Goal: Navigation & Orientation: Find specific page/section

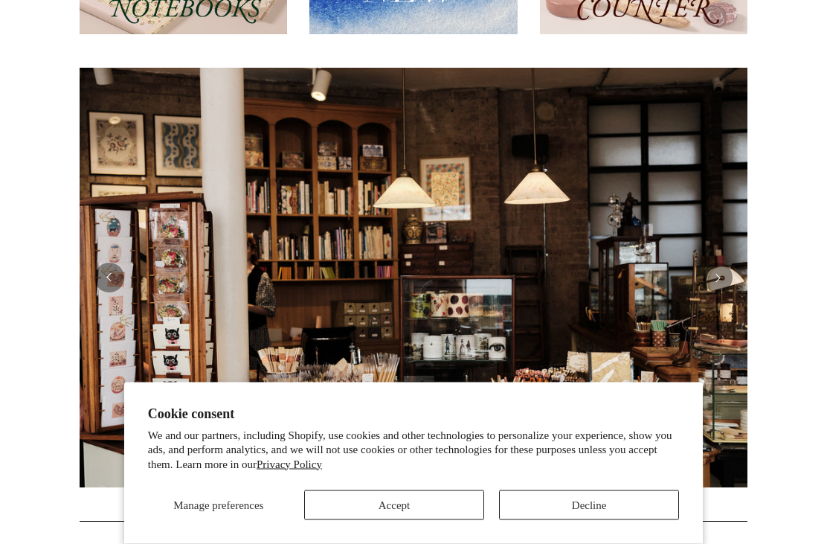
scroll to position [251, 0]
click at [442, 520] on button "Accept" at bounding box center [394, 505] width 180 height 30
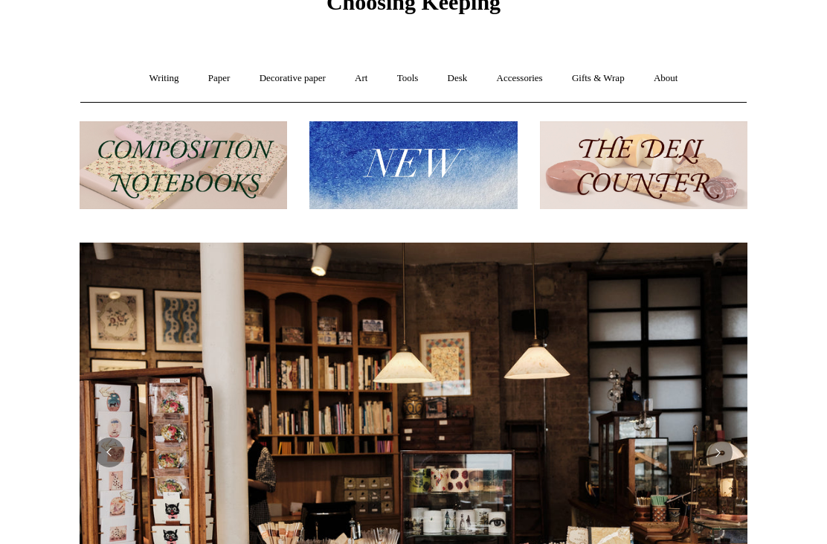
scroll to position [0, 0]
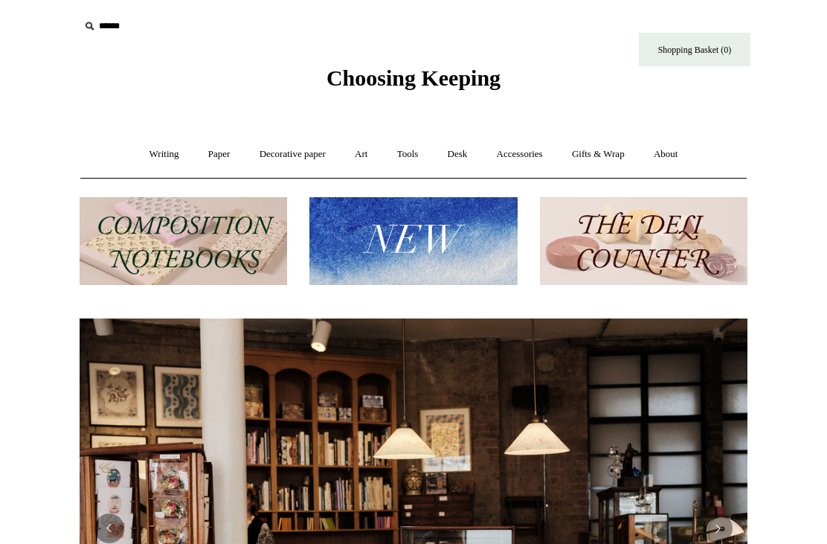
click at [158, 162] on link "Writing +" at bounding box center [164, 154] width 57 height 39
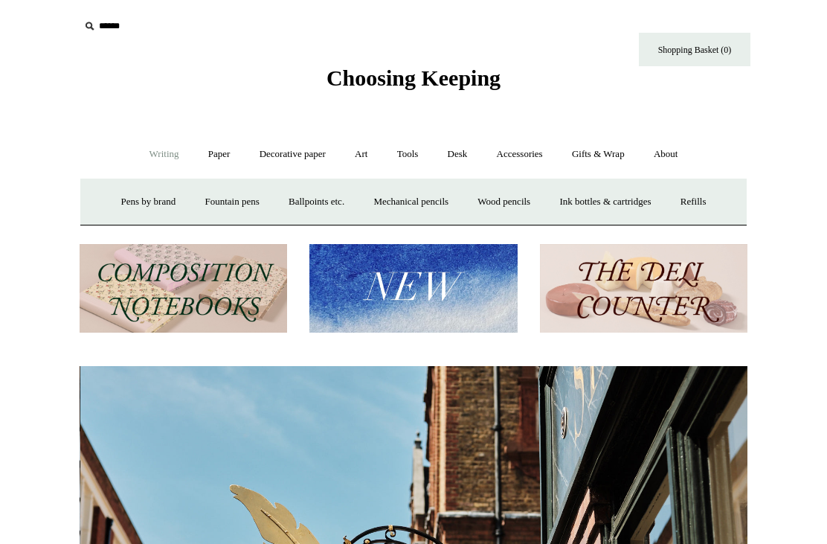
scroll to position [0, 668]
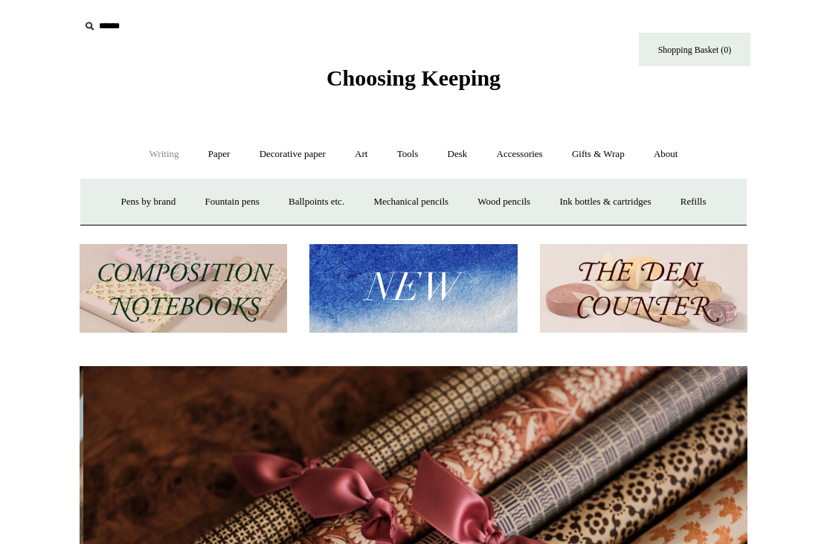
click at [118, 202] on link "Pens by brand +" at bounding box center [149, 201] width 82 height 39
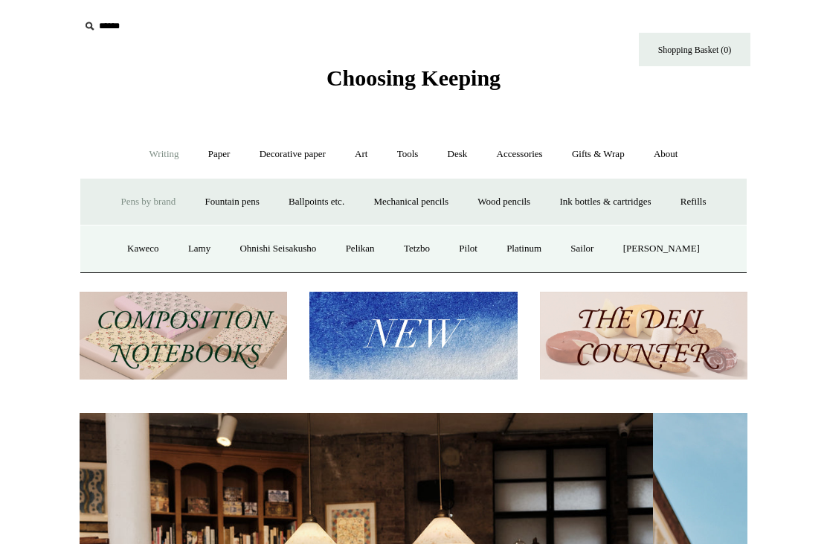
scroll to position [0, 0]
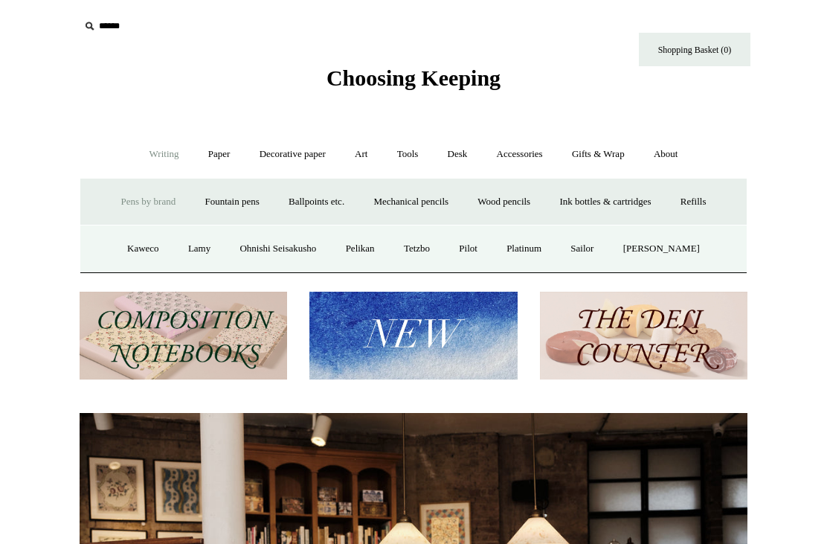
click at [208, 161] on link "Paper +" at bounding box center [219, 154] width 49 height 39
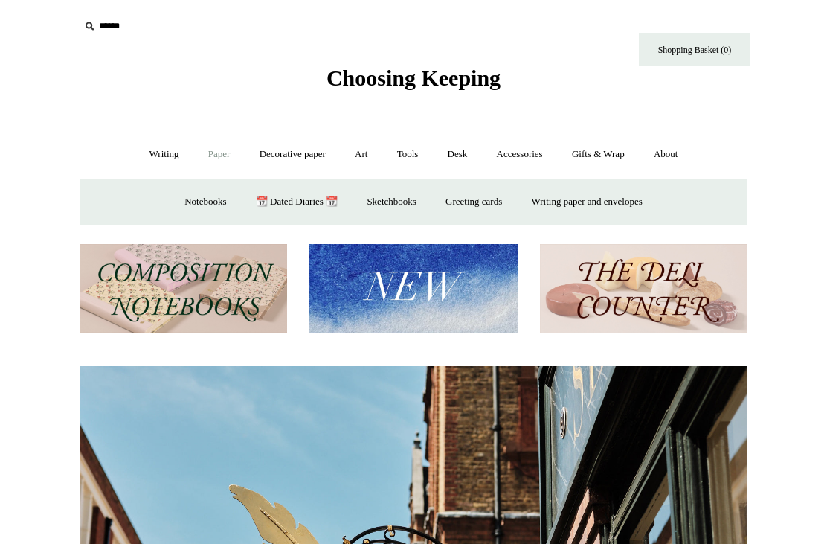
scroll to position [0, 668]
click at [192, 204] on link "Notebooks +" at bounding box center [205, 201] width 68 height 39
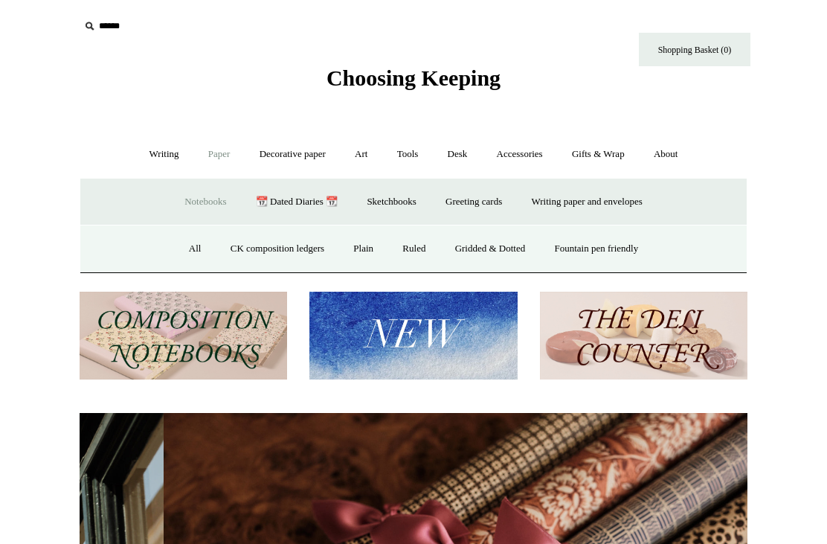
scroll to position [0, 0]
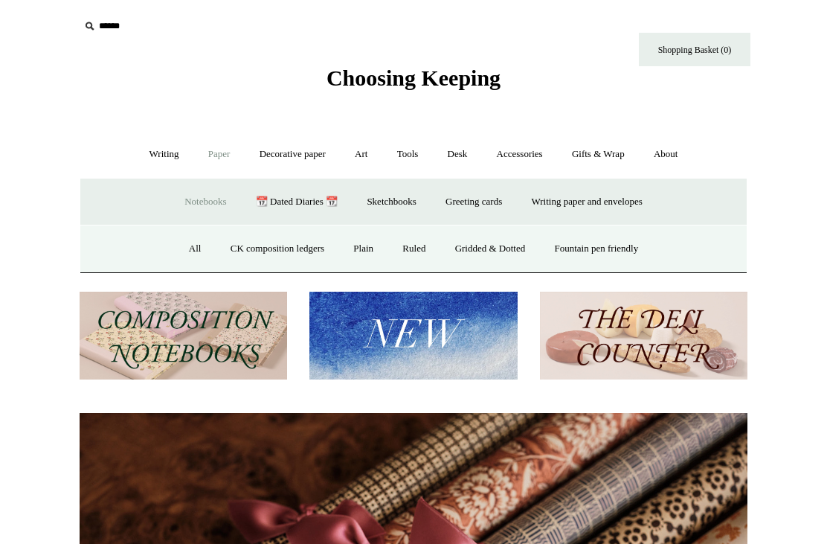
click at [360, 156] on link "Art +" at bounding box center [361, 154] width 39 height 39
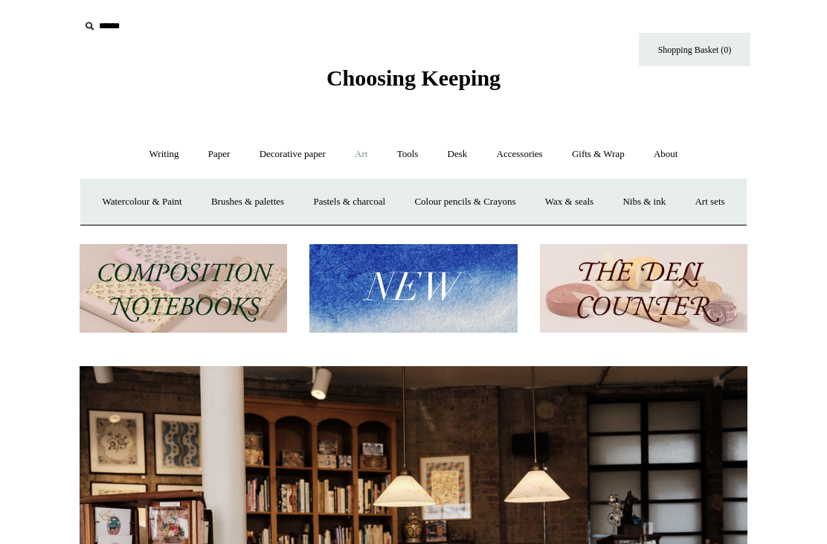
click at [408, 153] on link "Tools +" at bounding box center [408, 154] width 48 height 39
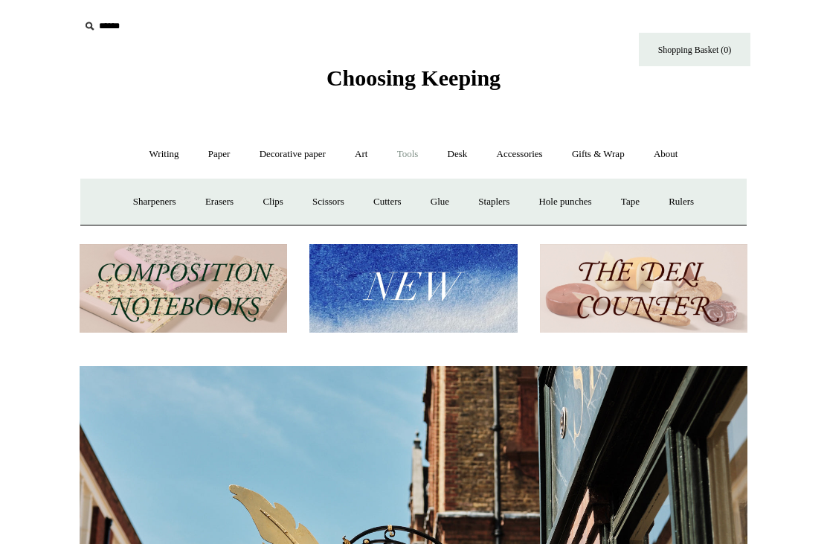
click at [460, 154] on link "Desk +" at bounding box center [458, 154] width 47 height 39
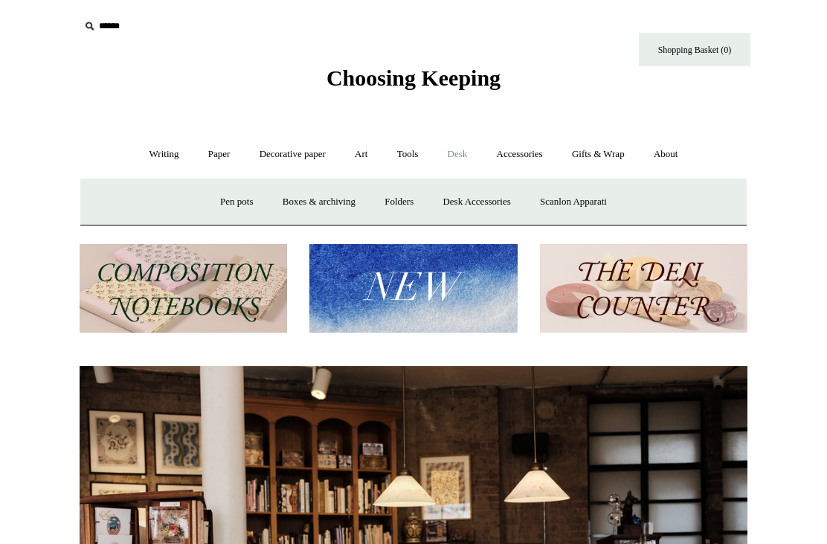
click at [580, 210] on link "Scanlon Apparati" at bounding box center [574, 201] width 94 height 39
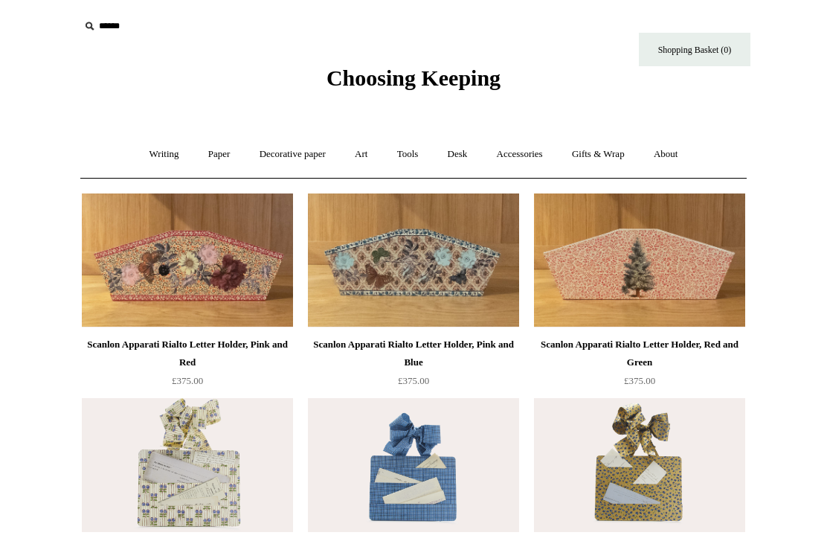
click at [410, 164] on link "Tools +" at bounding box center [408, 154] width 48 height 39
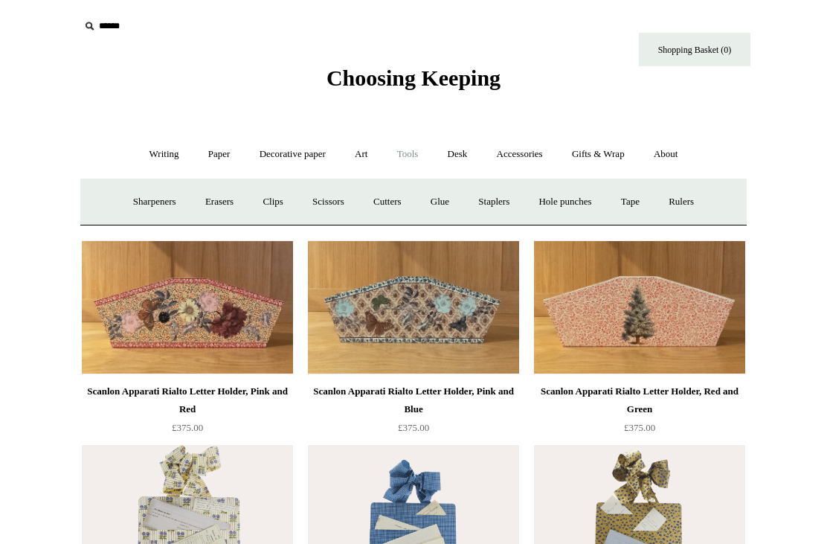
click at [145, 205] on link "Sharpeners" at bounding box center [155, 201] width 70 height 39
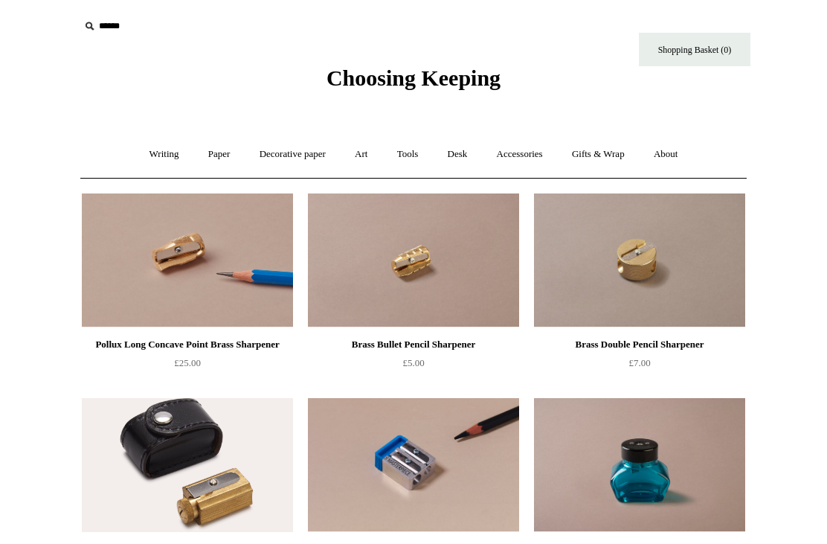
click at [467, 154] on link "Desk +" at bounding box center [458, 154] width 47 height 39
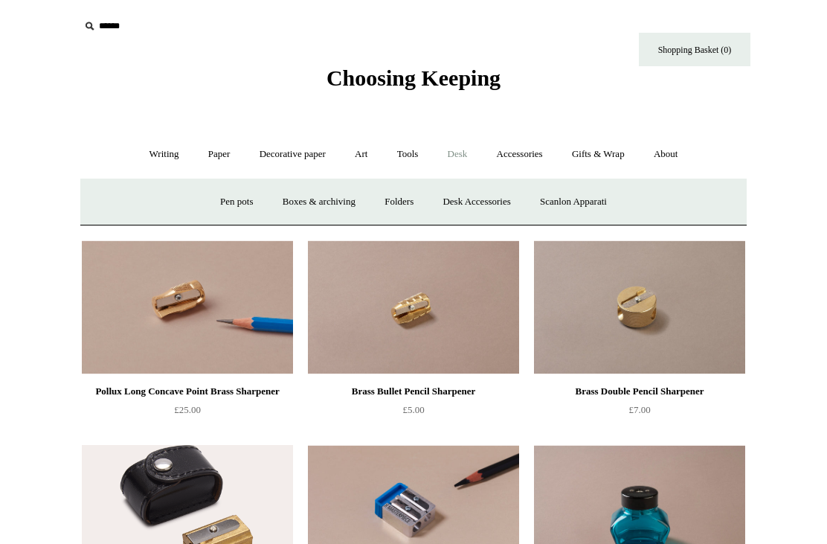
click at [393, 205] on link "Folders" at bounding box center [399, 201] width 56 height 39
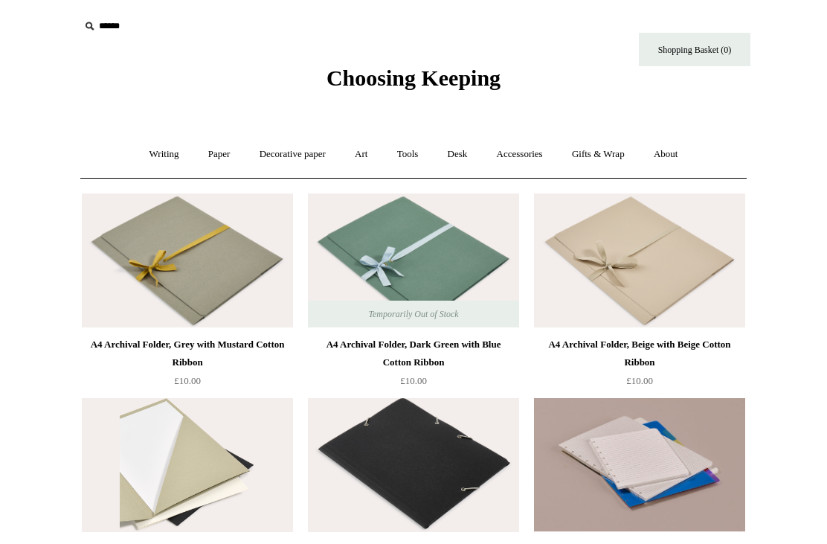
click at [516, 147] on link "Accessories +" at bounding box center [520, 154] width 73 height 39
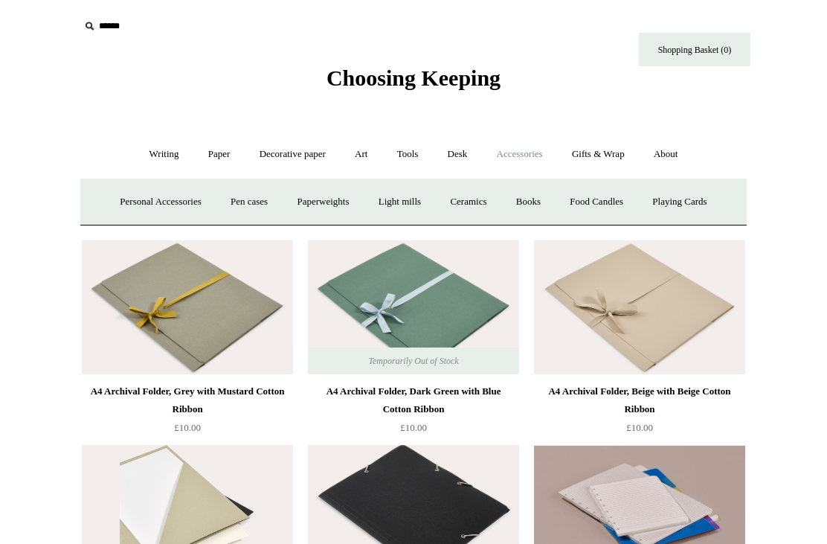
click at [128, 205] on link "Personal Accessories +" at bounding box center [160, 201] width 108 height 39
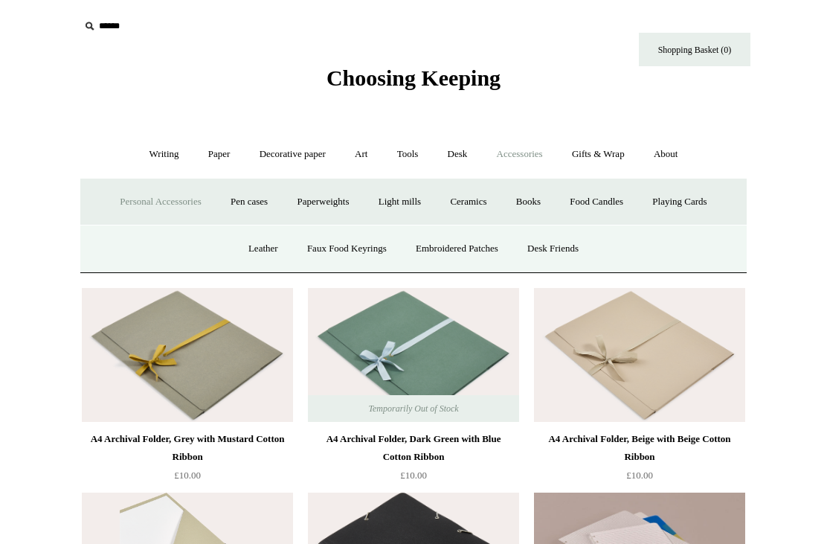
click at [558, 253] on link "Desk Friends" at bounding box center [553, 248] width 78 height 39
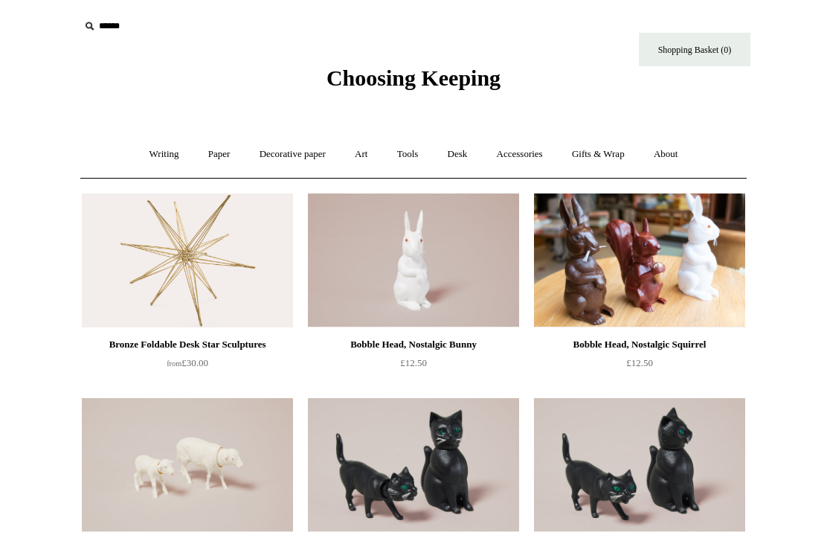
click at [600, 152] on link "Gifts & Wrap +" at bounding box center [599, 154] width 80 height 39
